Goal: Task Accomplishment & Management: Manage account settings

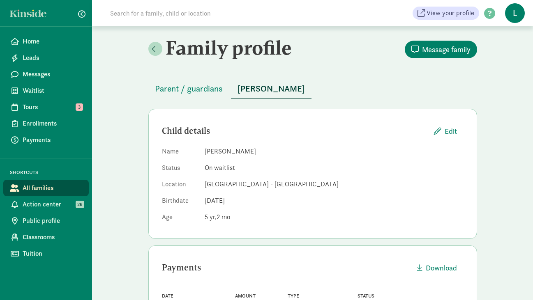
click at [184, 11] on input at bounding box center [220, 13] width 230 height 16
paste input "[EMAIL_ADDRESS][DOMAIN_NAME]"
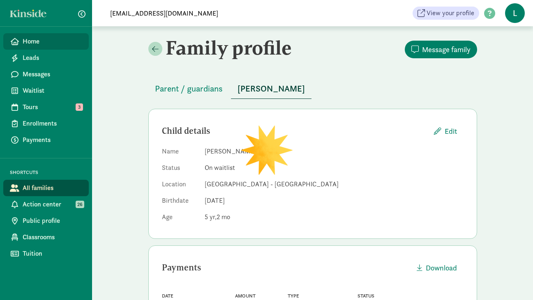
type input "[EMAIL_ADDRESS][DOMAIN_NAME]"
click at [33, 42] on span "Home" at bounding box center [53, 42] width 60 height 10
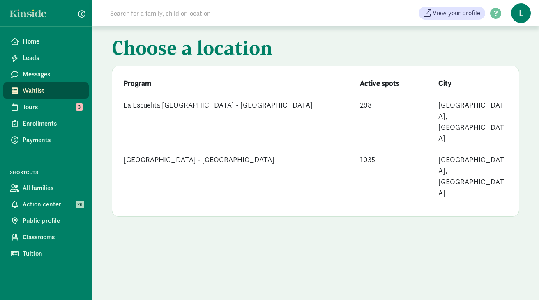
click at [166, 149] on td "[GEOGRAPHIC_DATA] - [GEOGRAPHIC_DATA]" at bounding box center [237, 176] width 236 height 55
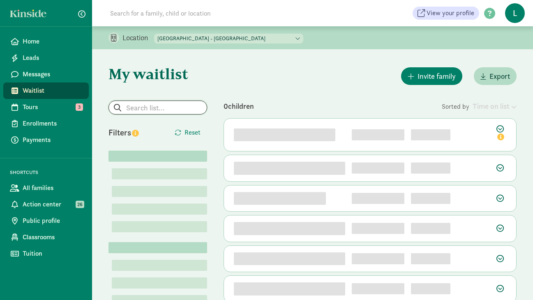
click at [157, 107] on input "search" at bounding box center [158, 107] width 98 height 13
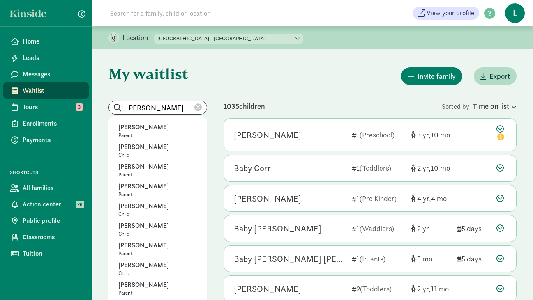
click at [151, 130] on p "Katy Clemens" at bounding box center [157, 127] width 79 height 10
type input "Baby Clark"
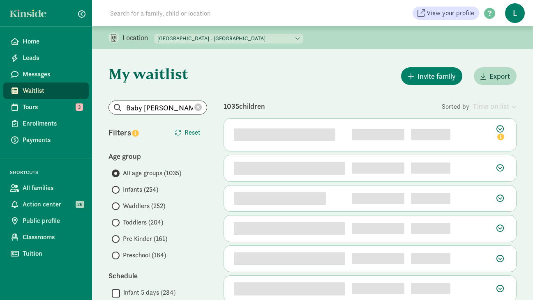
click at [196, 109] on icon at bounding box center [197, 107] width 7 height 7
click at [139, 105] on input "search" at bounding box center [158, 107] width 98 height 13
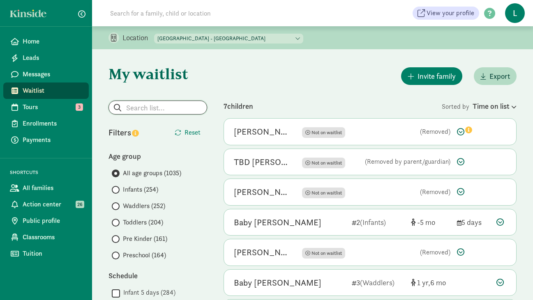
type input "v"
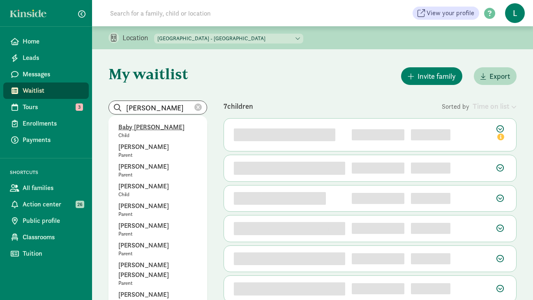
click at [138, 131] on p "Baby Clark" at bounding box center [157, 127] width 79 height 10
type input "Baby Clark"
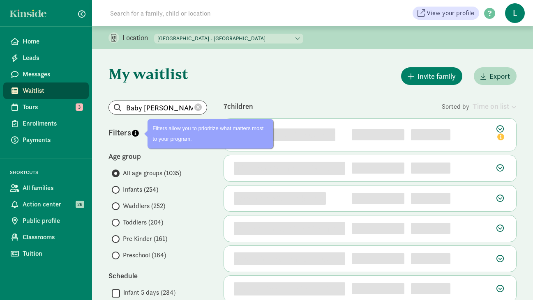
click at [201, 110] on icon at bounding box center [197, 107] width 7 height 7
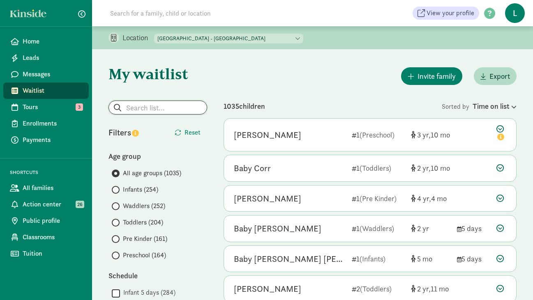
click at [140, 110] on input "search" at bounding box center [158, 107] width 98 height 13
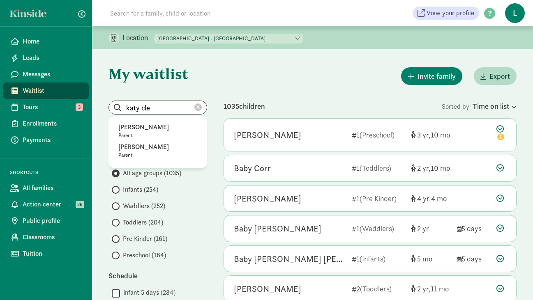
click at [136, 129] on p "Katy Clemens" at bounding box center [157, 127] width 79 height 10
type input "Katy Clemens"
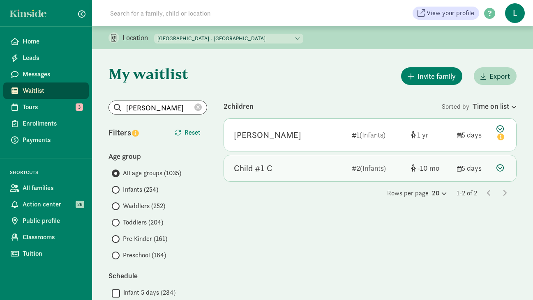
click at [495, 165] on div "Child #1 C 2 (Infants) -10 5 days" at bounding box center [370, 168] width 292 height 26
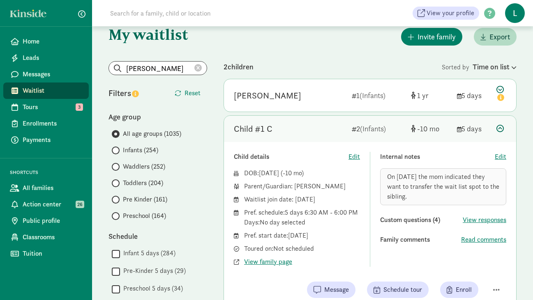
scroll to position [41, 0]
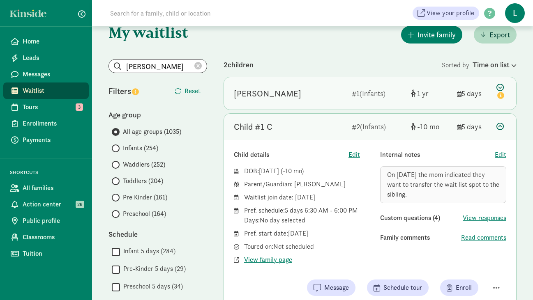
click at [499, 88] on icon at bounding box center [501, 92] width 10 height 17
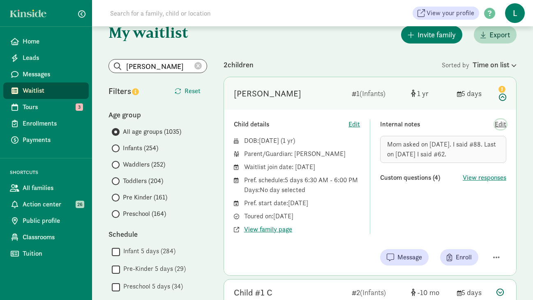
click at [501, 122] on span "Edit" at bounding box center [499, 125] width 11 height 10
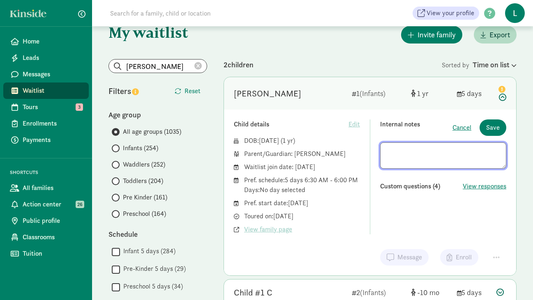
click at [451, 152] on textarea at bounding box center [443, 156] width 126 height 26
type textarea "Mom asked on 6/25/24. I said #88. Last on 12/10/24 I said #62."
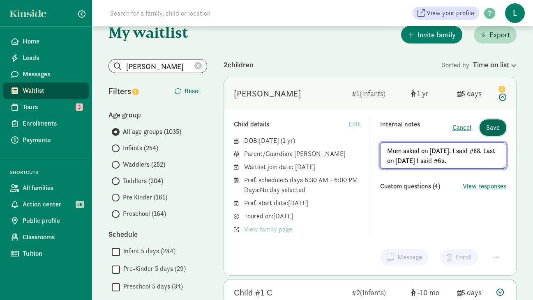
click at [497, 126] on span "Save" at bounding box center [493, 128] width 14 height 10
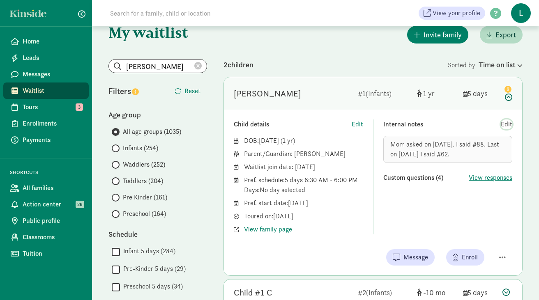
click at [507, 123] on span "Edit" at bounding box center [506, 125] width 11 height 10
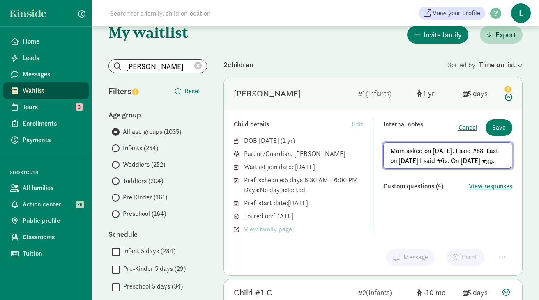
drag, startPoint x: 503, startPoint y: 162, endPoint x: 390, endPoint y: 152, distance: 113.4
click at [390, 152] on textarea "Mom asked on 6/25/24. I said #88. Last on 12/10/24 I said #62. On 8/19/25 #39." at bounding box center [447, 156] width 129 height 26
type textarea "Mom asked on 6/25/24. I said #88. Last on 12/10/24 I said #62. On 8/19/25 #39."
click at [501, 126] on span "Save" at bounding box center [499, 128] width 14 height 10
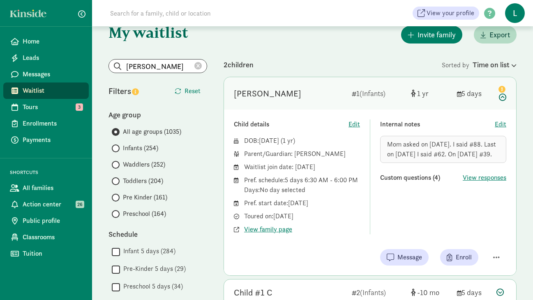
scroll to position [0, 0]
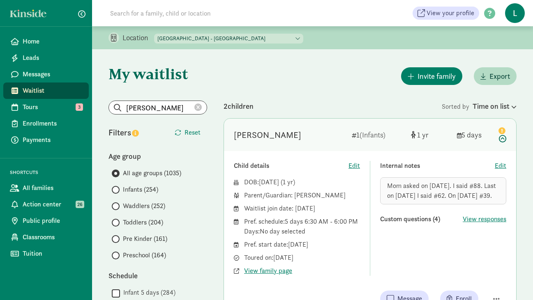
click at [200, 109] on icon at bounding box center [197, 107] width 7 height 7
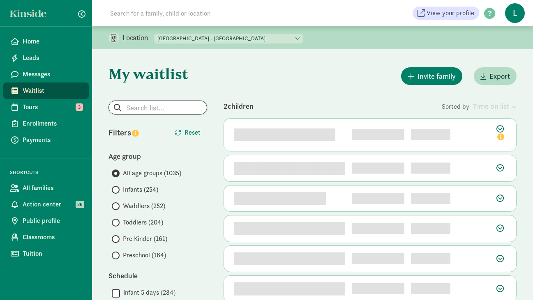
click at [157, 110] on input "search" at bounding box center [158, 107] width 98 height 13
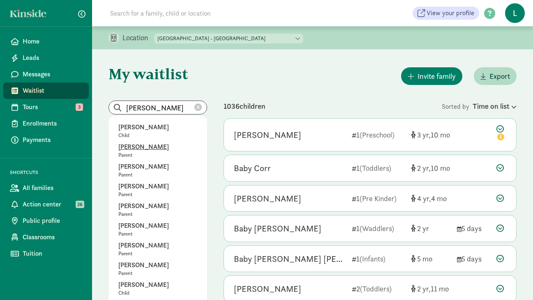
click at [142, 147] on p "Noah Skartvedt" at bounding box center [157, 147] width 79 height 10
type input "Noah Skartvedt"
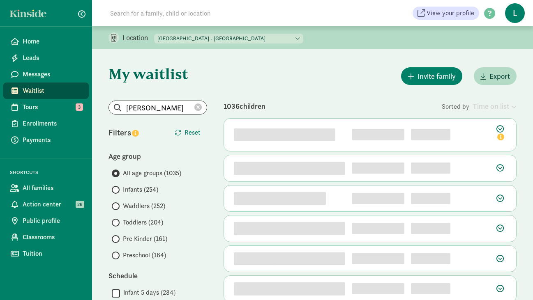
click at [198, 106] on icon at bounding box center [197, 107] width 7 height 7
click at [148, 110] on input "search" at bounding box center [158, 107] width 98 height 13
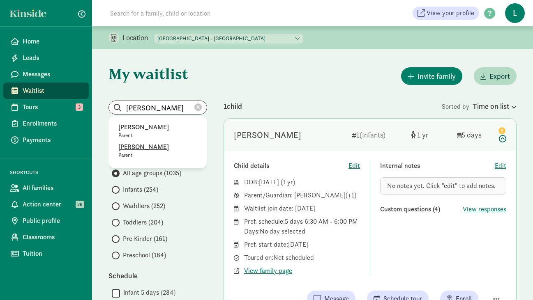
click at [143, 148] on p "Karen White" at bounding box center [157, 147] width 79 height 10
type input "Karen White"
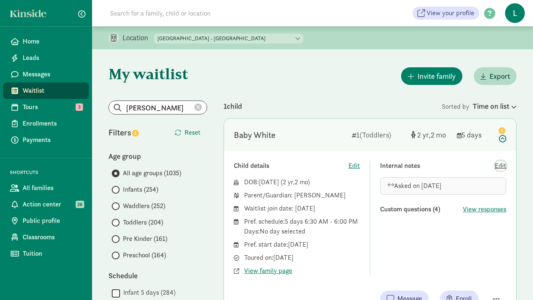
click at [501, 169] on span "Edit" at bounding box center [499, 166] width 11 height 10
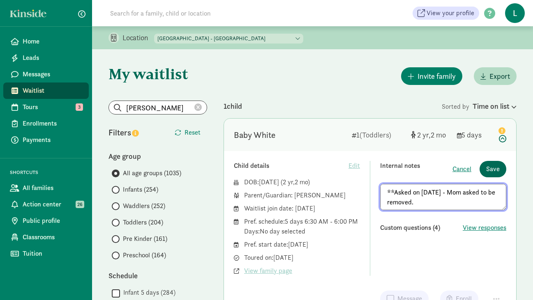
type textarea "**Asked on 8/18/25 - Mom asked to be removed."
click at [496, 170] on span "Save" at bounding box center [493, 169] width 14 height 10
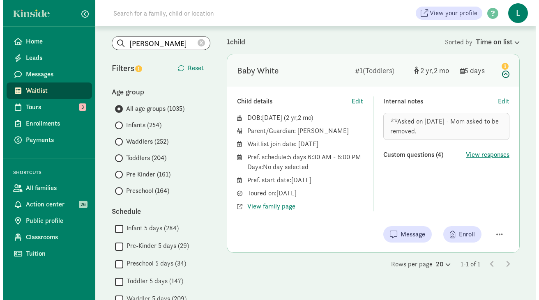
scroll to position [67, 0]
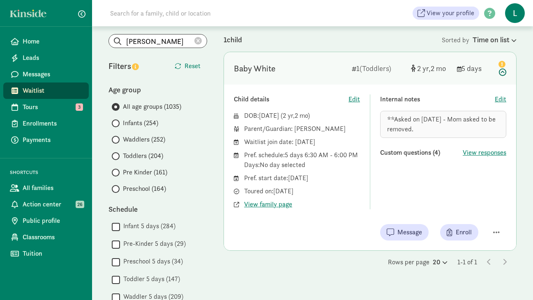
drag, startPoint x: 417, startPoint y: 129, endPoint x: 384, endPoint y: 121, distance: 34.2
click at [384, 121] on div "**Asked on 8/18/25 - Mom asked to be removed." at bounding box center [443, 124] width 126 height 27
copy span "**Asked on 8/18/25 - Mom asked to be removed."
click at [497, 233] on span "button" at bounding box center [496, 232] width 7 height 7
click at [465, 214] on div "Remove from list" at bounding box center [467, 212] width 64 height 10
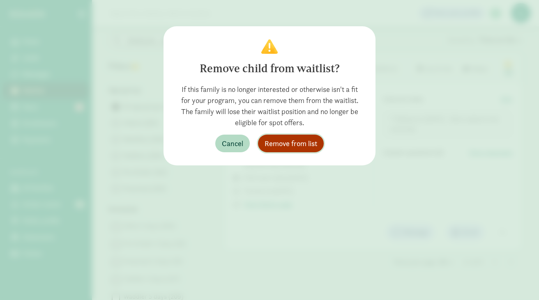
click at [273, 148] on span "Remove from list" at bounding box center [290, 143] width 53 height 11
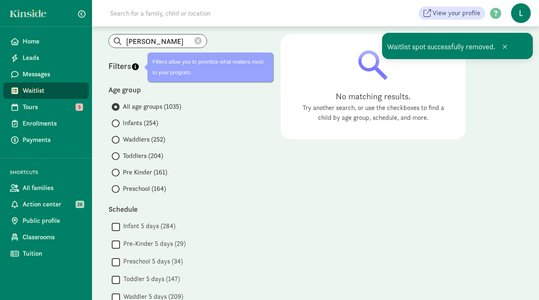
click at [199, 40] on icon at bounding box center [197, 40] width 7 height 7
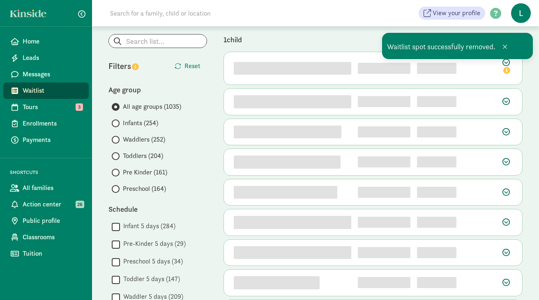
scroll to position [0, 0]
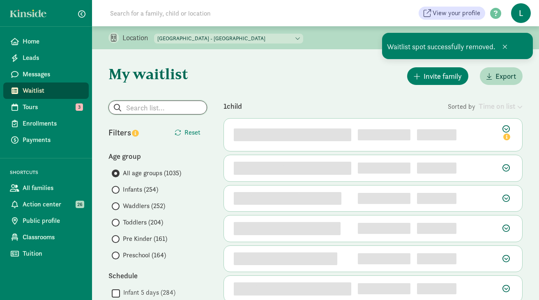
click at [136, 106] on input "search" at bounding box center [158, 107] width 98 height 13
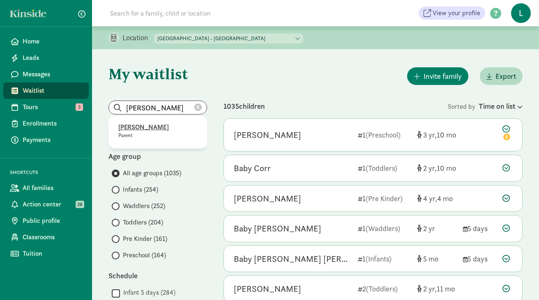
click at [134, 130] on p "Lori Gosselin" at bounding box center [157, 127] width 79 height 10
type input "Lori Gosselin"
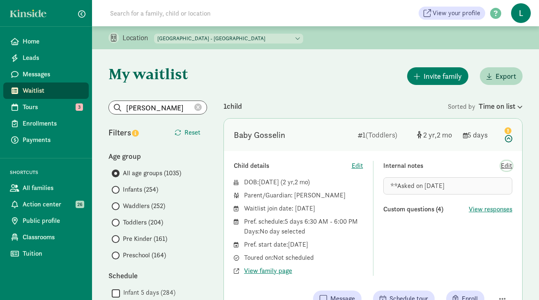
click at [506, 167] on span "Edit" at bounding box center [506, 166] width 11 height 10
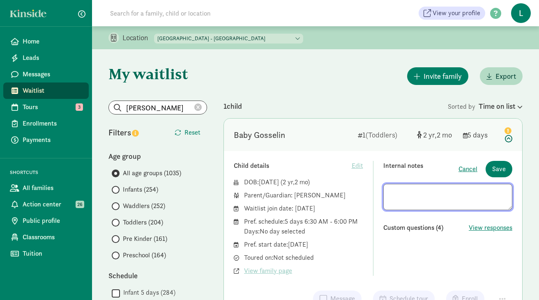
drag, startPoint x: 454, startPoint y: 193, endPoint x: 352, endPoint y: 193, distance: 101.9
click at [354, 193] on div "Child details Edit DOB: Jun 13, 2023 ( 2 2 ) Parent/Guardian: Lori Gosselin Wai…" at bounding box center [373, 218] width 278 height 115
type textarea "**Asked on 8/18/25 - Mom asked to be removed."
click at [499, 168] on span "Save" at bounding box center [499, 169] width 14 height 10
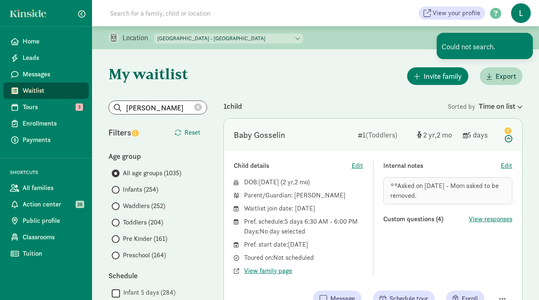
click at [360, 183] on div "DOB: Jun 13, 2023 ( 2 2 )" at bounding box center [303, 182] width 119 height 10
click at [234, 76] on div "Invite family Export" at bounding box center [372, 76] width 299 height 21
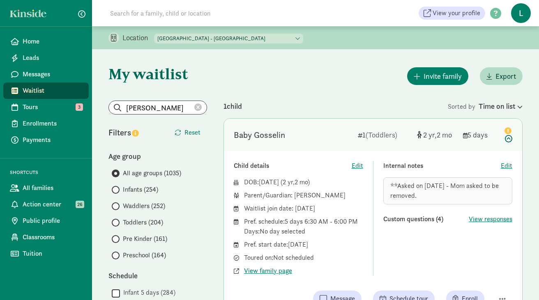
click at [444, 39] on div "Location La Escuelita Bilingual School - Columbia City La Escuelita Bilingual S…" at bounding box center [315, 37] width 447 height 23
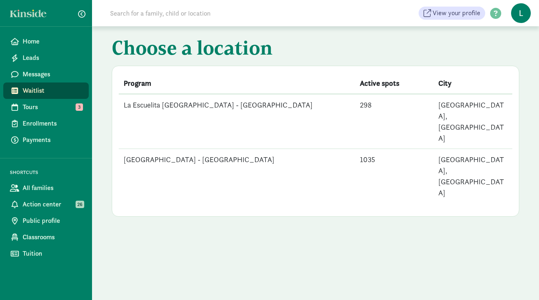
click at [214, 149] on td "La Escuelita Bilingual School - Green Lake" at bounding box center [237, 176] width 236 height 55
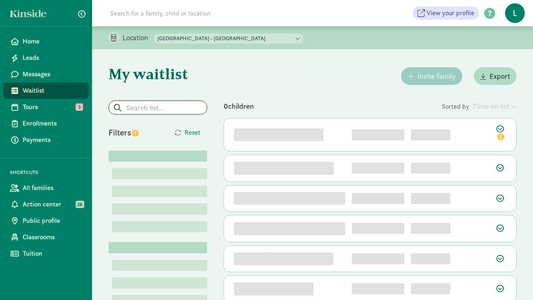
click at [154, 109] on input "search" at bounding box center [158, 107] width 98 height 13
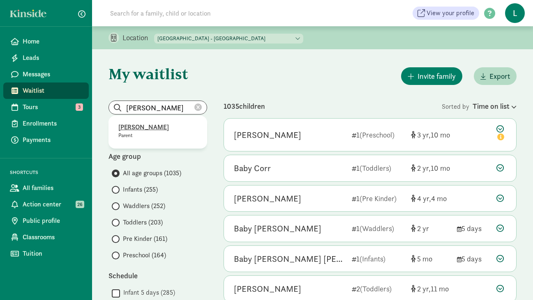
click at [153, 128] on p "Lori Gosselin" at bounding box center [157, 127] width 79 height 10
type input "Lori Gosselin"
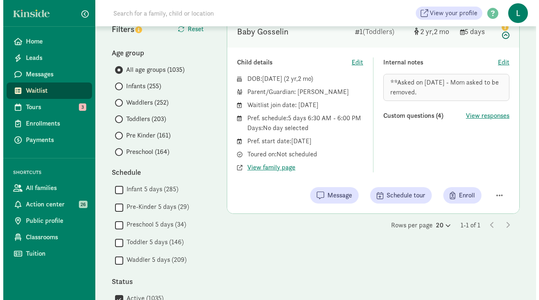
scroll to position [112, 0]
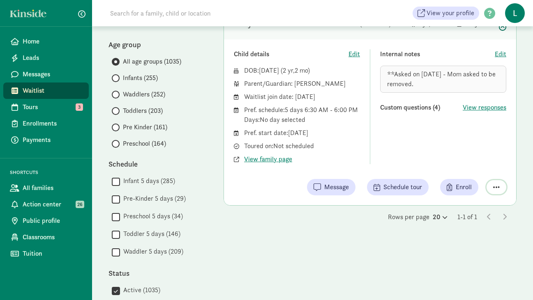
click at [500, 185] on button "button" at bounding box center [496, 187] width 20 height 14
click at [462, 166] on div "Remove from list" at bounding box center [467, 166] width 64 height 10
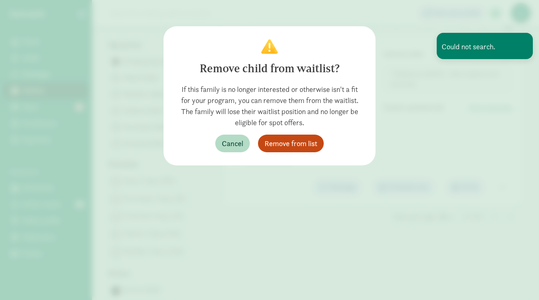
click at [432, 47] on div "Remove child from waitlist? If this family is no longer interested or otherwise…" at bounding box center [269, 150] width 539 height 300
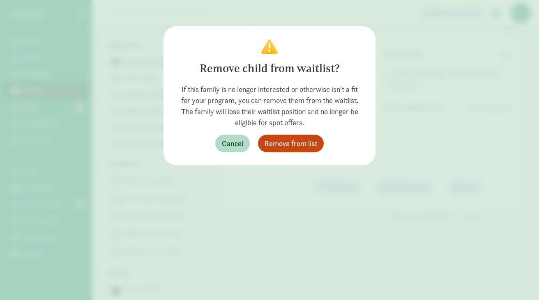
click at [227, 16] on div "Remove child from waitlist? If this family is no longer interested or otherwise…" at bounding box center [269, 150] width 539 height 300
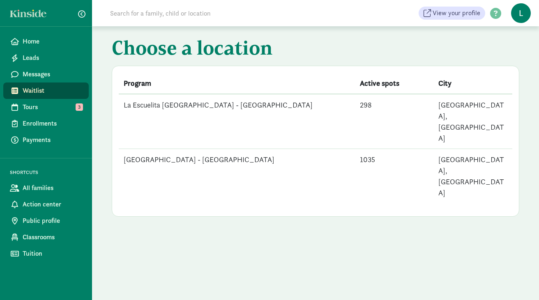
click at [157, 149] on td "[GEOGRAPHIC_DATA] - [GEOGRAPHIC_DATA]" at bounding box center [237, 176] width 236 height 55
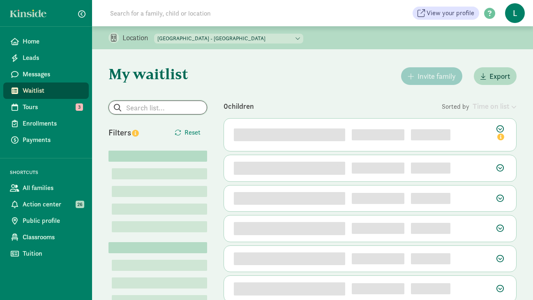
click at [148, 107] on input "search" at bounding box center [158, 107] width 98 height 13
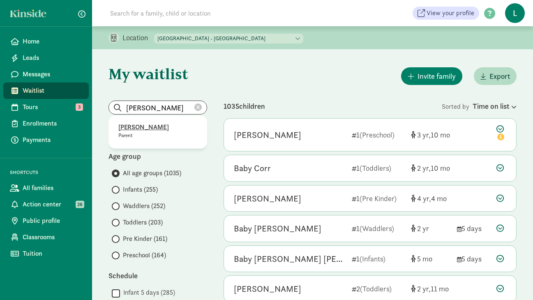
click at [140, 129] on p "[PERSON_NAME]" at bounding box center [157, 127] width 79 height 10
type input "[PERSON_NAME]"
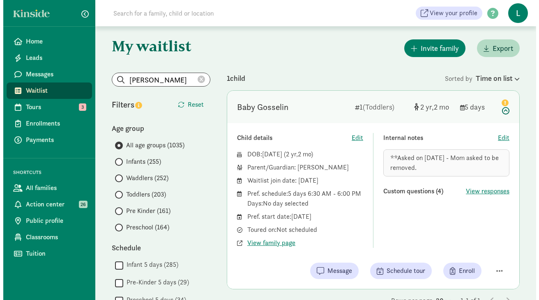
scroll to position [68, 0]
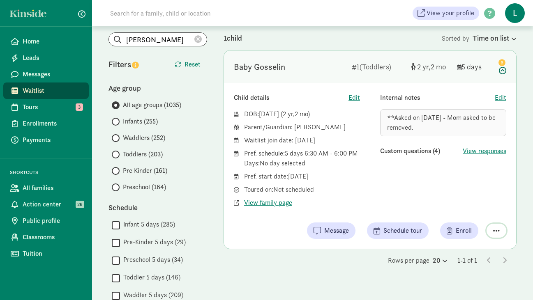
click at [497, 229] on span "button" at bounding box center [496, 230] width 7 height 7
click at [461, 209] on div "Remove from list" at bounding box center [467, 210] width 64 height 10
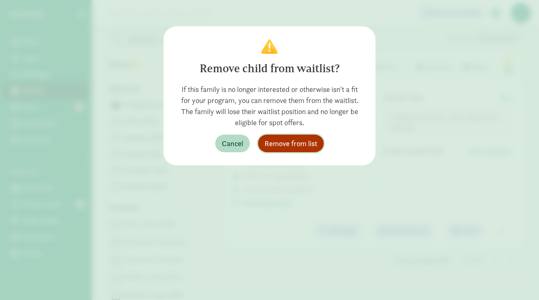
click at [288, 141] on span "Remove from list" at bounding box center [290, 143] width 53 height 11
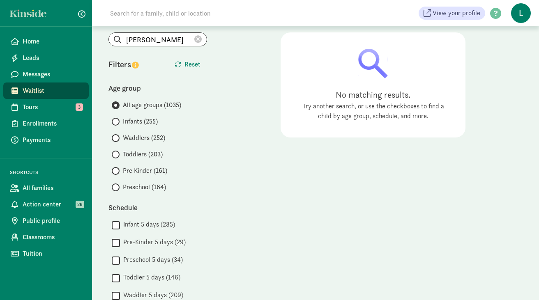
click at [196, 39] on icon at bounding box center [197, 39] width 7 height 7
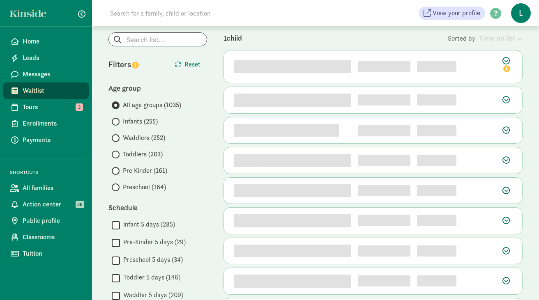
scroll to position [0, 0]
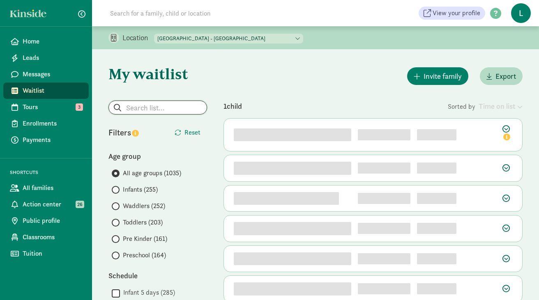
click at [135, 106] on input "search" at bounding box center [158, 107] width 98 height 13
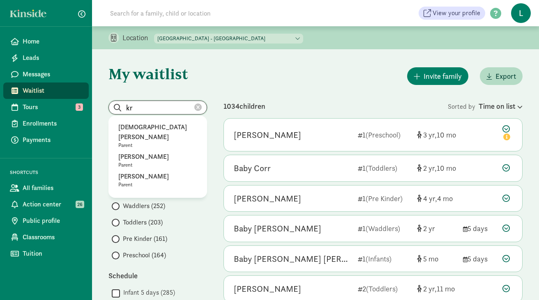
type input "k"
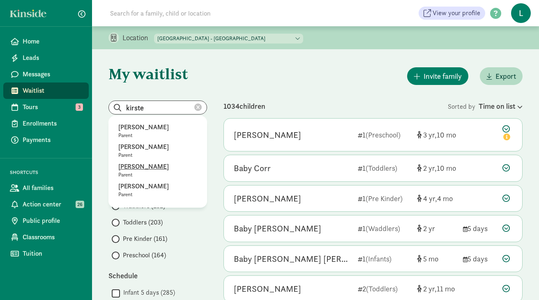
click at [148, 169] on p "[PERSON_NAME]" at bounding box center [157, 167] width 79 height 10
type input "[PERSON_NAME]"
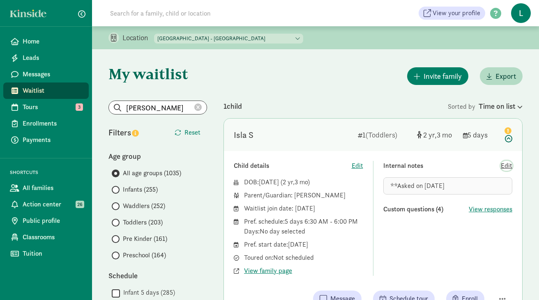
click at [508, 166] on span "Edit" at bounding box center [506, 166] width 11 height 10
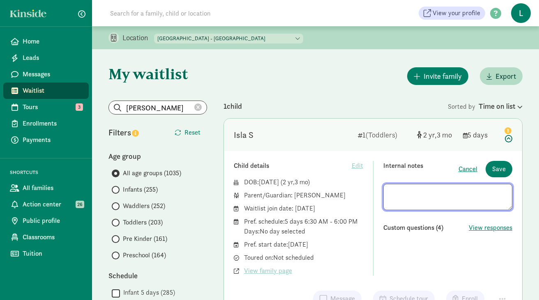
drag, startPoint x: 456, startPoint y: 191, endPoint x: 301, endPoint y: 191, distance: 154.8
click at [304, 191] on div "Child details Edit DOB: [DATE] ( 2 3 ) Parent/Guardian: [PERSON_NAME] Waitlist …" at bounding box center [373, 218] width 278 height 115
type textarea "**Asked on [DATE] - Interested"
click at [501, 170] on span "Save" at bounding box center [499, 169] width 14 height 10
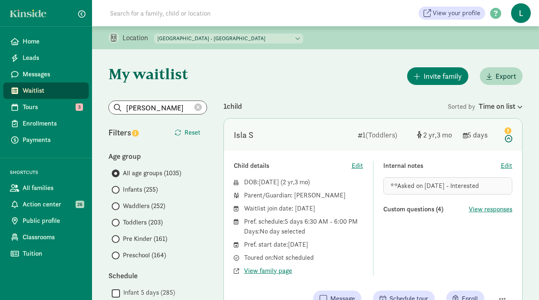
click at [197, 108] on icon at bounding box center [197, 107] width 7 height 7
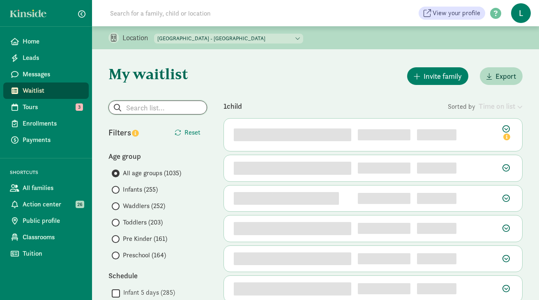
click at [128, 109] on input "search" at bounding box center [158, 107] width 98 height 13
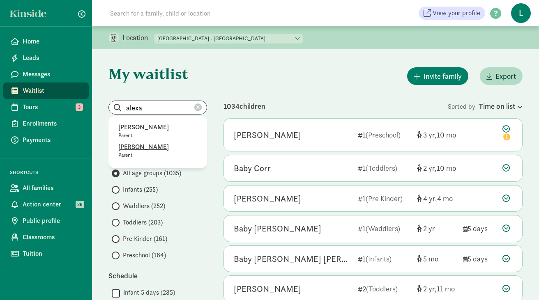
click at [137, 146] on p "alexa McKallor" at bounding box center [157, 147] width 79 height 10
type input "alexa McKallor"
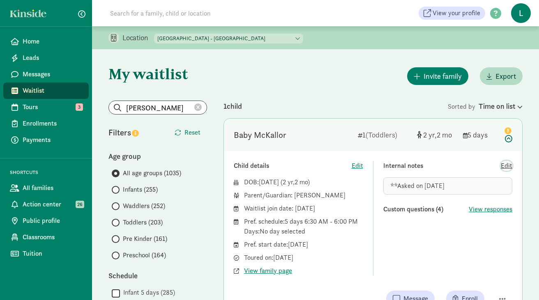
click at [506, 165] on span "Edit" at bounding box center [506, 166] width 11 height 10
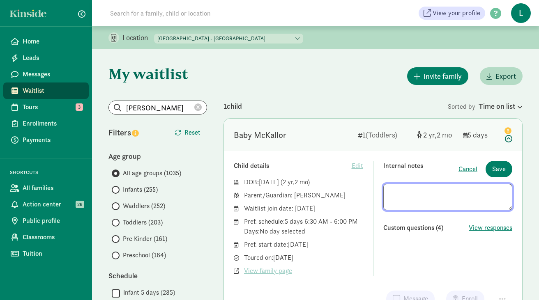
drag, startPoint x: 465, startPoint y: 195, endPoint x: 318, endPoint y: 195, distance: 147.0
click at [318, 195] on div "Child details Edit DOB: May 28, 2023 ( 2 2 ) Parent/Guardian: alexa McKallor Wa…" at bounding box center [373, 218] width 278 height 115
type textarea "**Asked on 8/18/25 - Interested"
click at [501, 173] on span "Save" at bounding box center [499, 169] width 14 height 10
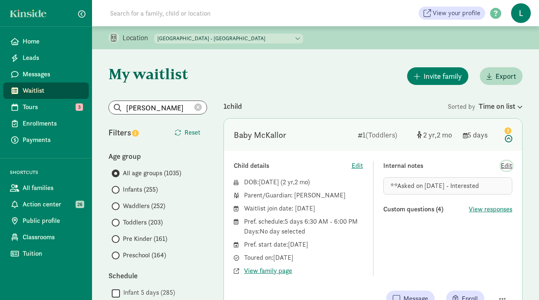
click at [507, 167] on span "Edit" at bounding box center [506, 166] width 11 height 10
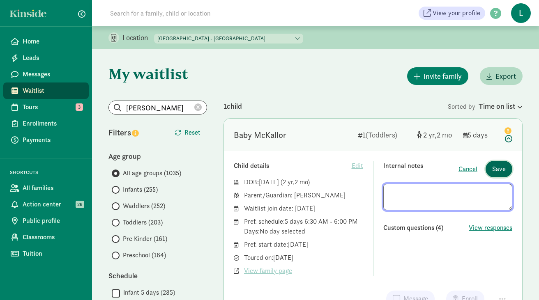
click at [501, 171] on span "Save" at bounding box center [499, 169] width 14 height 10
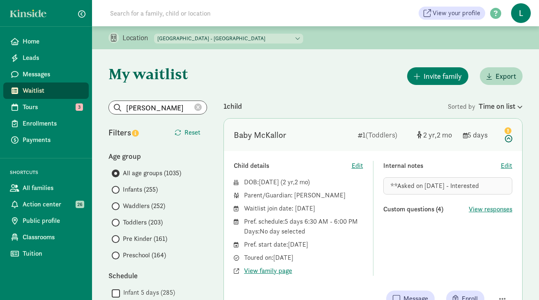
click at [198, 108] on icon at bounding box center [197, 107] width 7 height 7
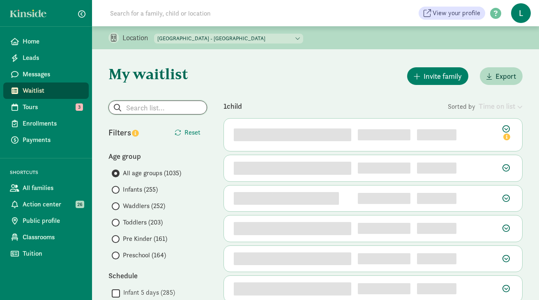
click at [155, 110] on input "search" at bounding box center [158, 107] width 98 height 13
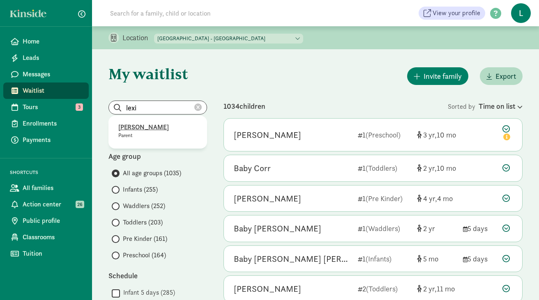
click at [139, 129] on p "Lexi Abel" at bounding box center [157, 127] width 79 height 10
type input "Lexi Abel"
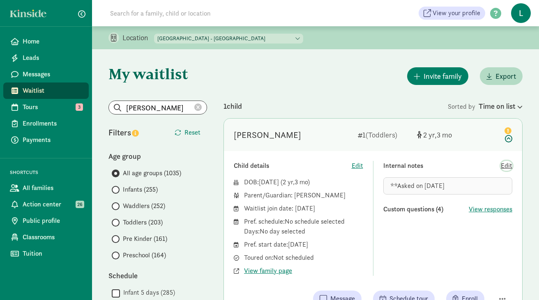
click at [509, 166] on span "Edit" at bounding box center [506, 166] width 11 height 10
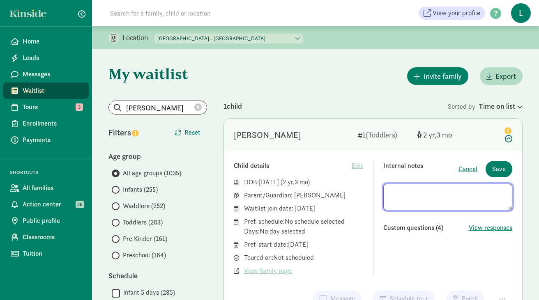
drag, startPoint x: 443, startPoint y: 192, endPoint x: 318, endPoint y: 186, distance: 125.4
click at [319, 186] on div "Child details Edit DOB: May 9, 2023 ( 2 3 ) Parent/Guardian: Lexi Abel Waitlist…" at bounding box center [373, 218] width 278 height 115
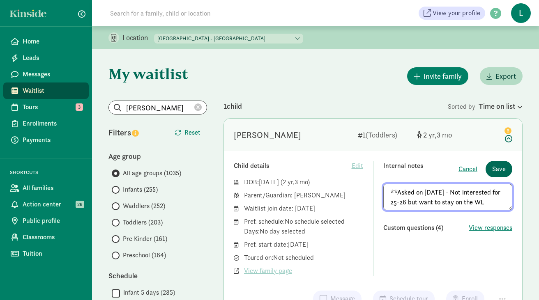
type textarea "**Asked on 8/18/25 - Not interested for 25-26 but want to stay on the WL"
click at [499, 170] on span "Save" at bounding box center [499, 169] width 14 height 10
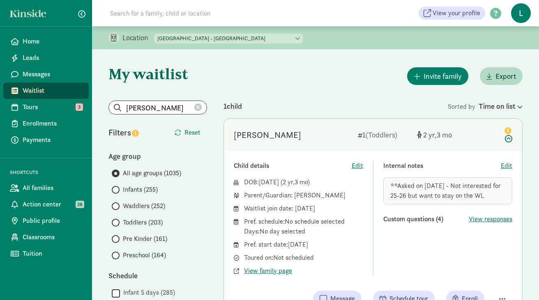
click at [197, 107] on icon at bounding box center [197, 107] width 7 height 7
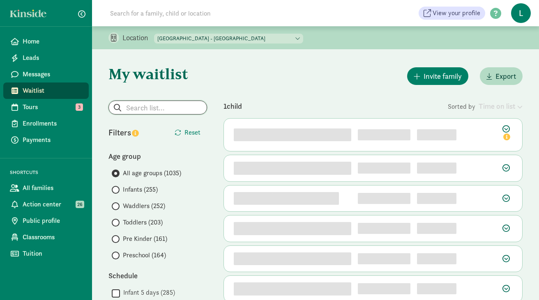
click at [144, 106] on input "search" at bounding box center [158, 107] width 98 height 13
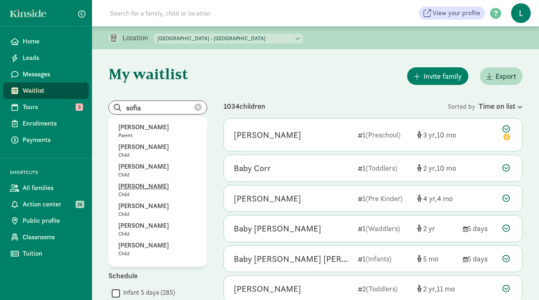
click at [143, 188] on p "[PERSON_NAME]" at bounding box center [157, 187] width 79 height 10
type input "[PERSON_NAME]"
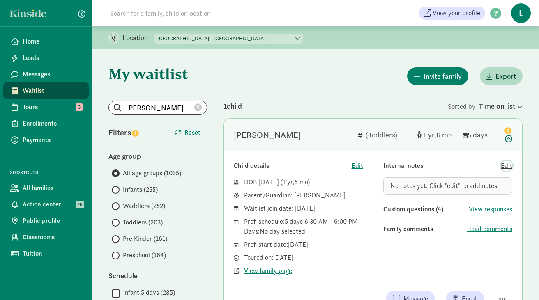
click at [504, 167] on span "Edit" at bounding box center [506, 166] width 11 height 10
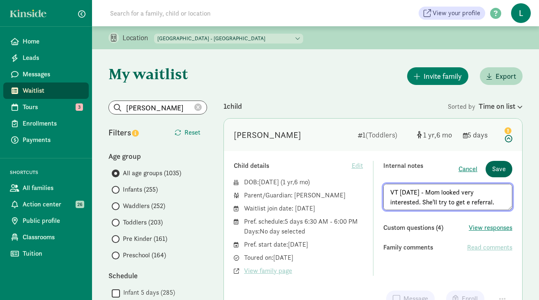
type textarea "VT 8/19/25 - Mom looked very interested. She'll try to get e referral."
click at [499, 168] on span "Save" at bounding box center [499, 169] width 14 height 10
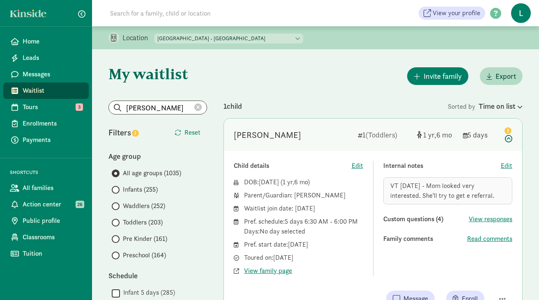
click at [442, 185] on span "VT 8/19/25 - Mom looked very interested. She'll try to get e referral." at bounding box center [442, 191] width 104 height 18
drag, startPoint x: 420, startPoint y: 196, endPoint x: 386, endPoint y: 187, distance: 35.3
click at [386, 187] on div "VT 8/19/25 - Mom looked very interested. She'll try to get e referral." at bounding box center [447, 190] width 129 height 27
copy span "VT 8/19/25 - Mom looked very interested."
click at [195, 108] on icon at bounding box center [197, 107] width 7 height 7
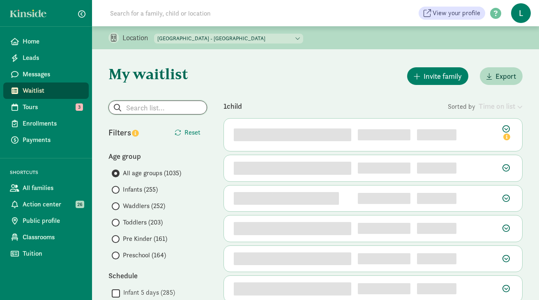
click at [154, 108] on input "search" at bounding box center [158, 107] width 98 height 13
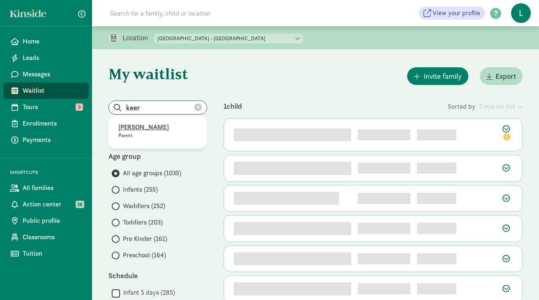
click at [154, 129] on p "keerthy Rajagopal" at bounding box center [157, 127] width 79 height 10
type input "keerthy Rajagopal"
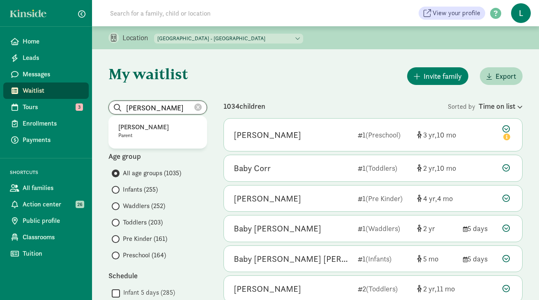
click at [185, 107] on input "keerthy Rajagopal" at bounding box center [158, 107] width 98 height 13
click at [156, 127] on p "keerthy Rajagopal" at bounding box center [157, 127] width 79 height 10
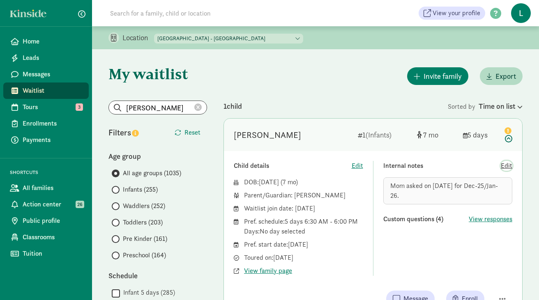
click at [505, 167] on span "Edit" at bounding box center [506, 166] width 11 height 10
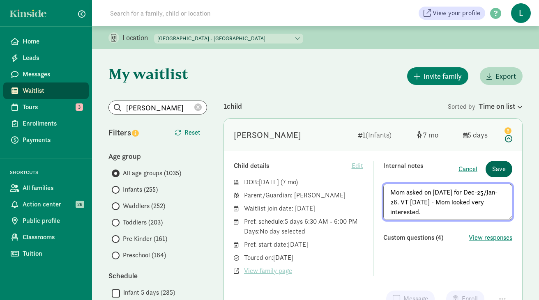
type textarea "Mom asked on 7/8/25 for Dec-25/Jan-26. VT 8/19/25 - Mom looked very interested."
click at [496, 170] on span "Save" at bounding box center [499, 169] width 14 height 10
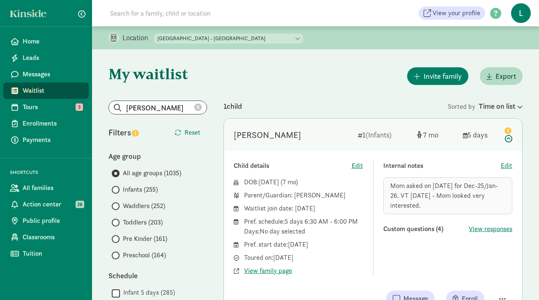
click at [223, 39] on select "La Escuelita Bilingual School - Columbia City La Escuelita Bilingual School - G…" at bounding box center [228, 39] width 149 height 10
select select "264153"
click at [154, 34] on select "La Escuelita Bilingual School - Columbia City La Escuelita Bilingual School - G…" at bounding box center [228, 39] width 149 height 10
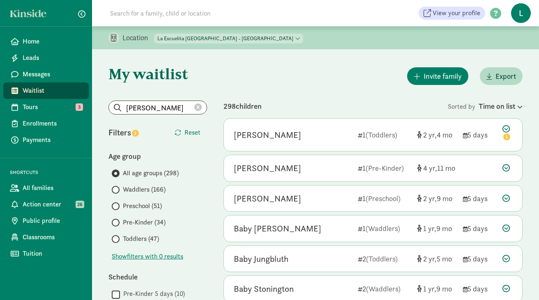
click at [198, 106] on icon at bounding box center [197, 107] width 7 height 7
click at [498, 75] on span "Export" at bounding box center [505, 76] width 21 height 11
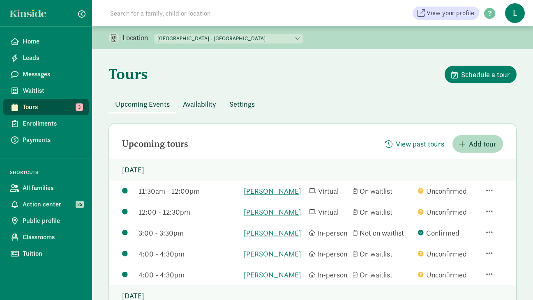
scroll to position [118, 0]
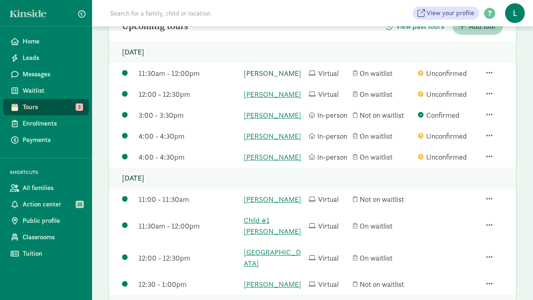
click at [283, 77] on link "Sofia Preciado-Spunt" at bounding box center [274, 73] width 61 height 11
click at [254, 100] on link "Amudha Rajagopal-naidu" at bounding box center [274, 94] width 61 height 11
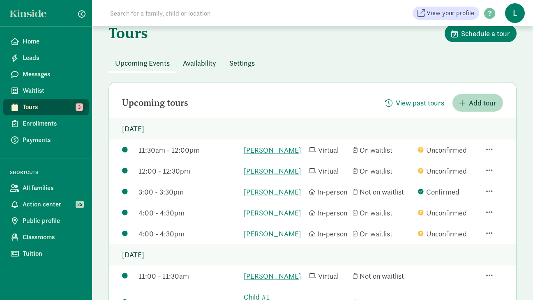
scroll to position [0, 0]
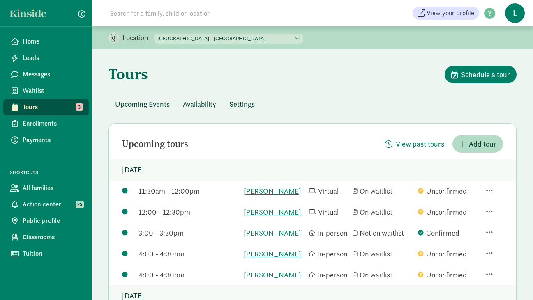
click at [230, 38] on select "La Escuelita Bilingual School - Columbia City La Escuelita Bilingual School - G…" at bounding box center [228, 39] width 149 height 10
select select "264153"
click at [154, 34] on select "La Escuelita Bilingual School - Columbia City La Escuelita Bilingual School - G…" at bounding box center [228, 39] width 149 height 10
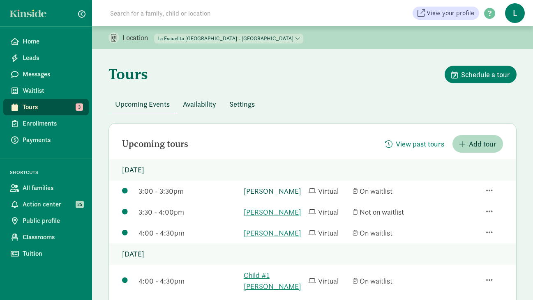
click at [255, 197] on link "[PERSON_NAME]" at bounding box center [274, 191] width 61 height 11
click at [258, 218] on link "Ezra Wilson" at bounding box center [274, 212] width 61 height 11
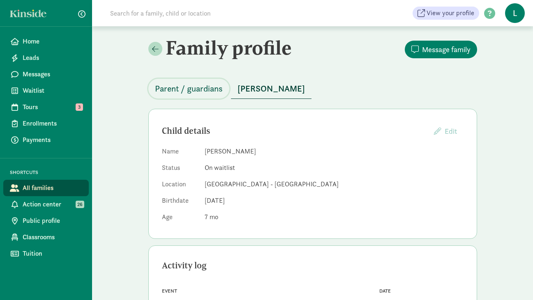
click at [189, 87] on span "Parent / guardians" at bounding box center [189, 88] width 68 height 13
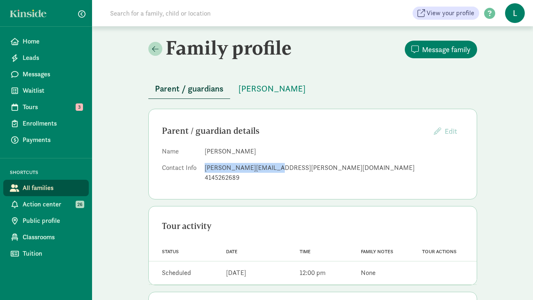
drag, startPoint x: 271, startPoint y: 167, endPoint x: 204, endPoint y: 166, distance: 67.0
click at [204, 166] on dl "Name keerthy Rajagopal Contact Info keerth.appu@gmail.com 4145262689" at bounding box center [312, 166] width 301 height 39
copy div "keerth.appu@gmail.com"
click at [275, 90] on span "Amudha Rajagopal-naidu" at bounding box center [271, 88] width 67 height 13
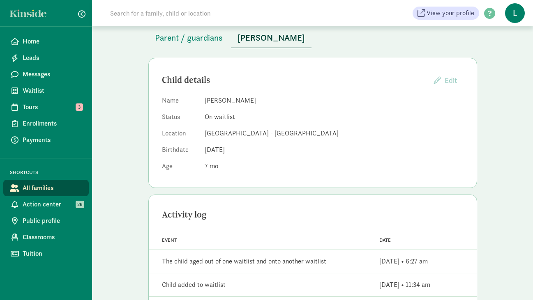
scroll to position [51, 0]
click at [189, 37] on span "Parent / guardians" at bounding box center [189, 37] width 68 height 13
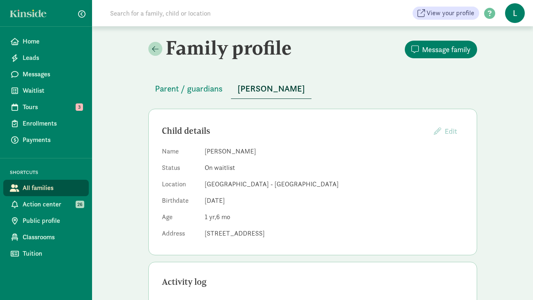
scroll to position [10, 0]
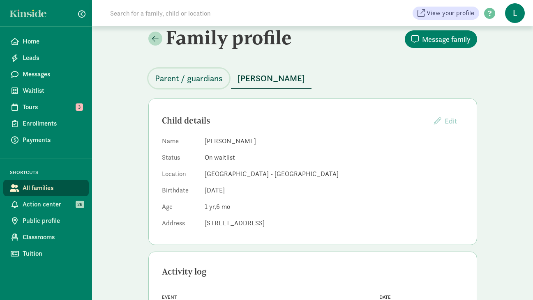
click at [188, 77] on span "Parent / guardians" at bounding box center [189, 78] width 68 height 13
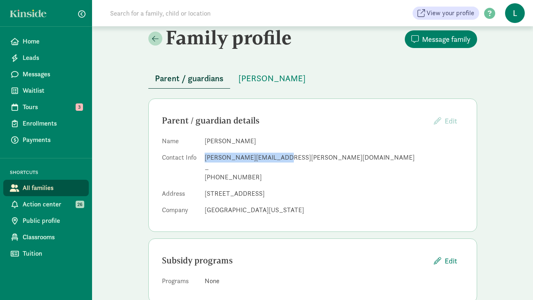
drag, startPoint x: 276, startPoint y: 157, endPoint x: 205, endPoint y: 157, distance: 71.9
click at [205, 157] on div "[PERSON_NAME][EMAIL_ADDRESS][PERSON_NAME][DOMAIN_NAME]" at bounding box center [334, 158] width 259 height 10
copy div "[PERSON_NAME][EMAIL_ADDRESS][PERSON_NAME][DOMAIN_NAME]"
click at [158, 21] on input at bounding box center [220, 13] width 230 height 16
paste input "philip.womble@gmail.com"
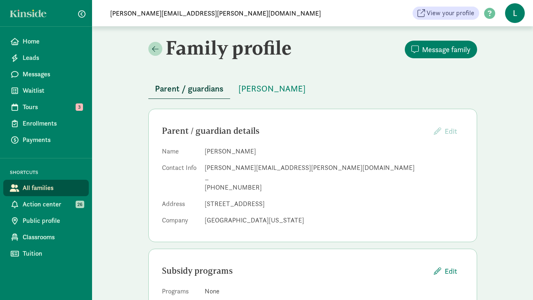
type input "philip.womble@gmail.com"
click at [33, 42] on span "Home" at bounding box center [53, 42] width 60 height 10
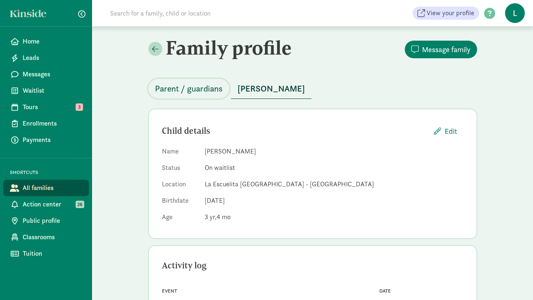
click at [210, 87] on span "Parent / guardians" at bounding box center [189, 88] width 68 height 13
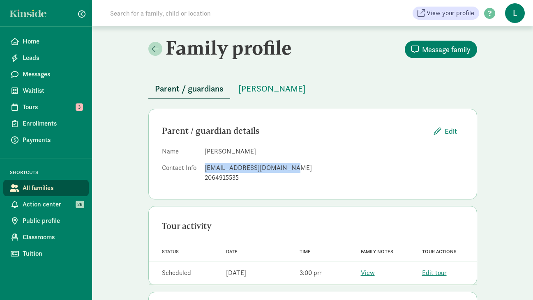
drag, startPoint x: 278, startPoint y: 169, endPoint x: 204, endPoint y: 168, distance: 73.9
click at [205, 168] on div "[EMAIL_ADDRESS][DOMAIN_NAME]" at bounding box center [334, 168] width 259 height 10
copy div "[EMAIL_ADDRESS][DOMAIN_NAME]"
